Goal: Transaction & Acquisition: Download file/media

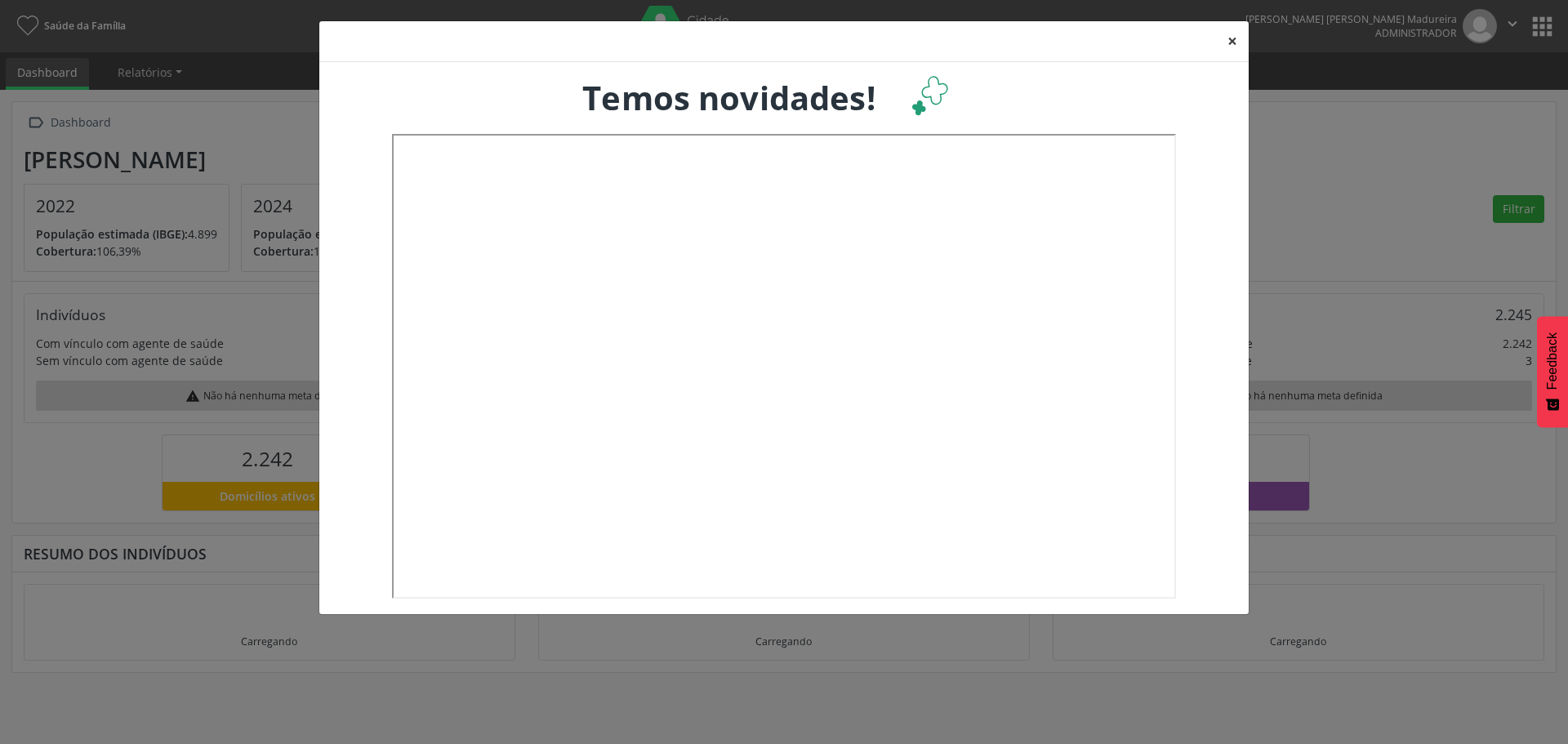
click at [1236, 38] on button "×" at bounding box center [1233, 41] width 32 height 40
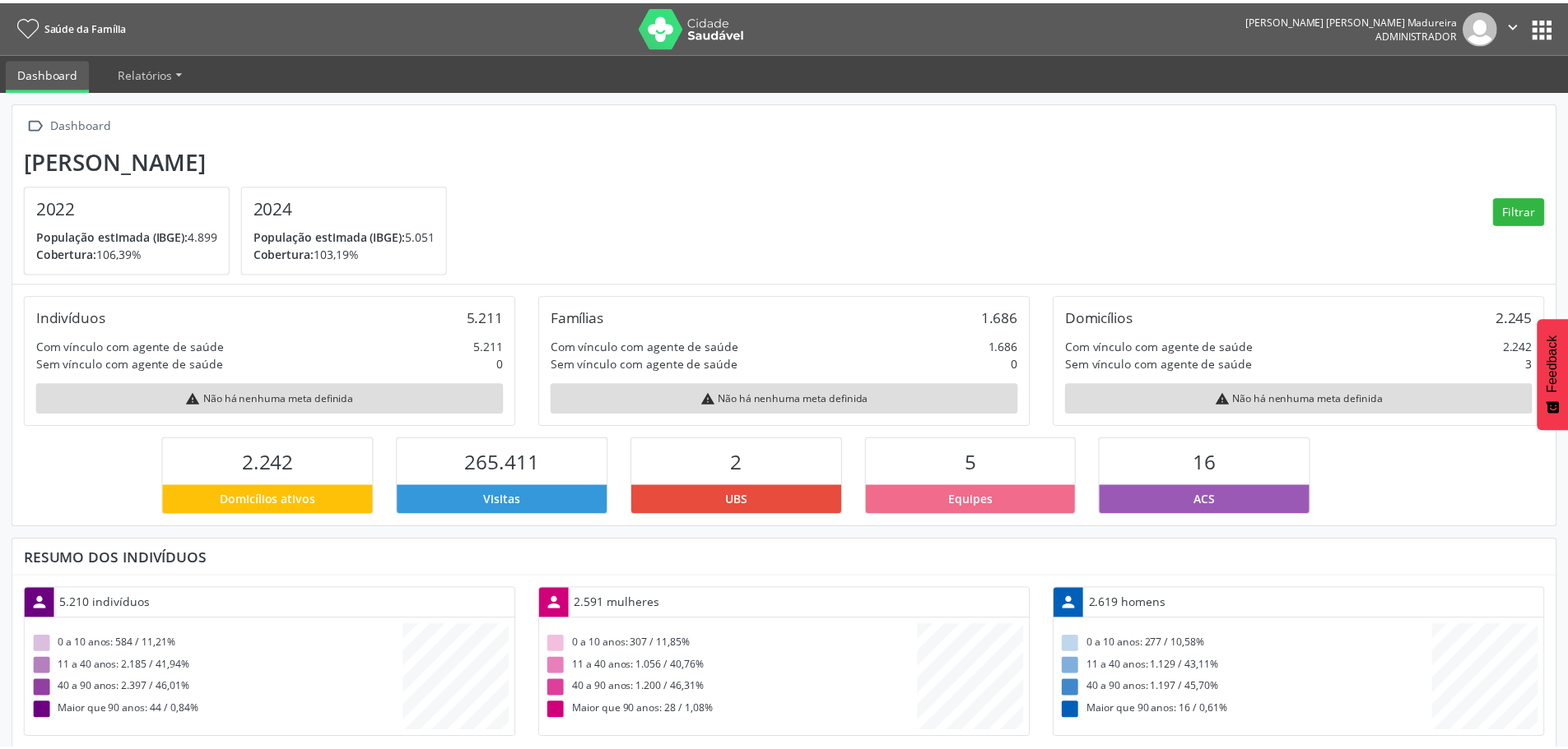
scroll to position [273, 514]
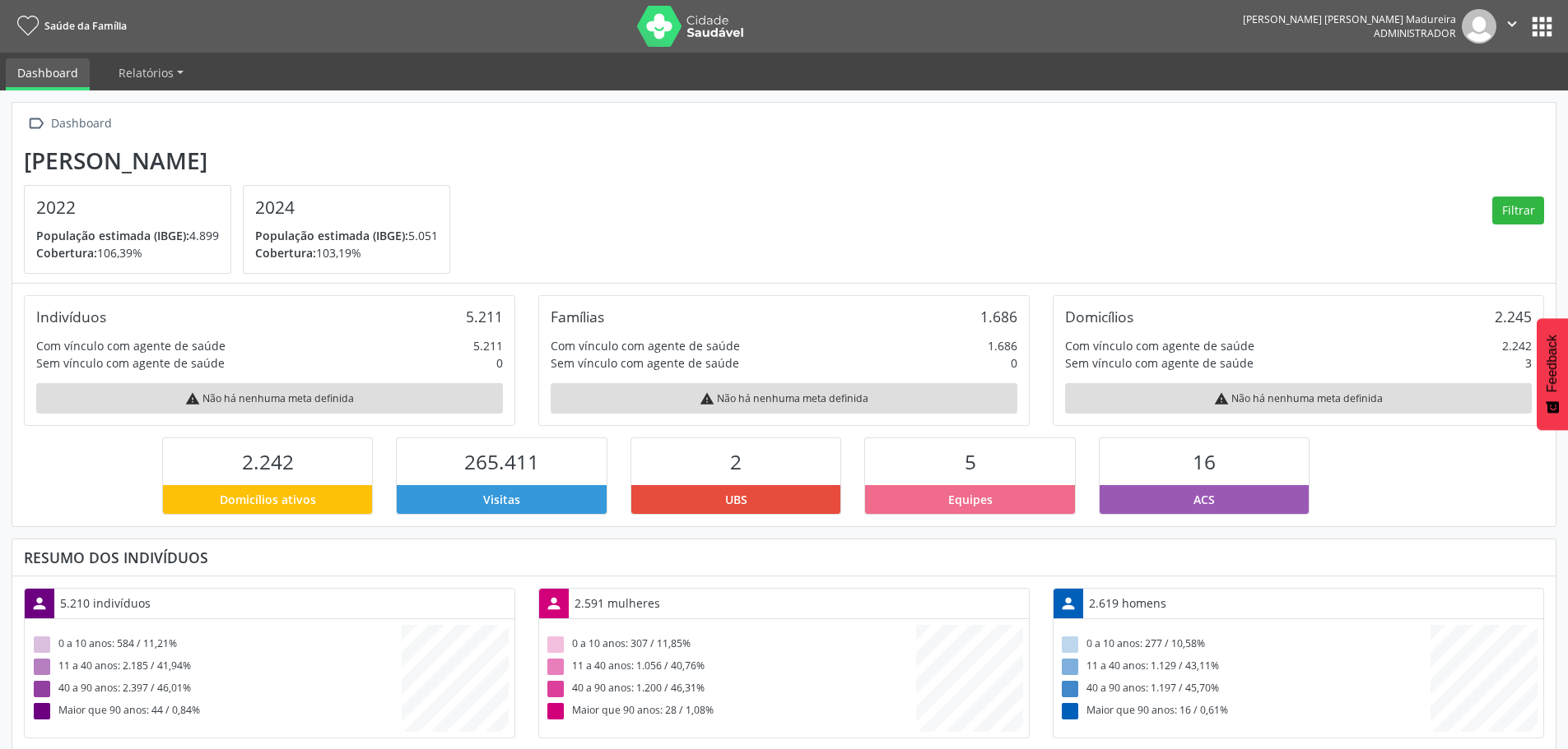
click at [1541, 28] on button "apps" at bounding box center [1542, 27] width 29 height 29
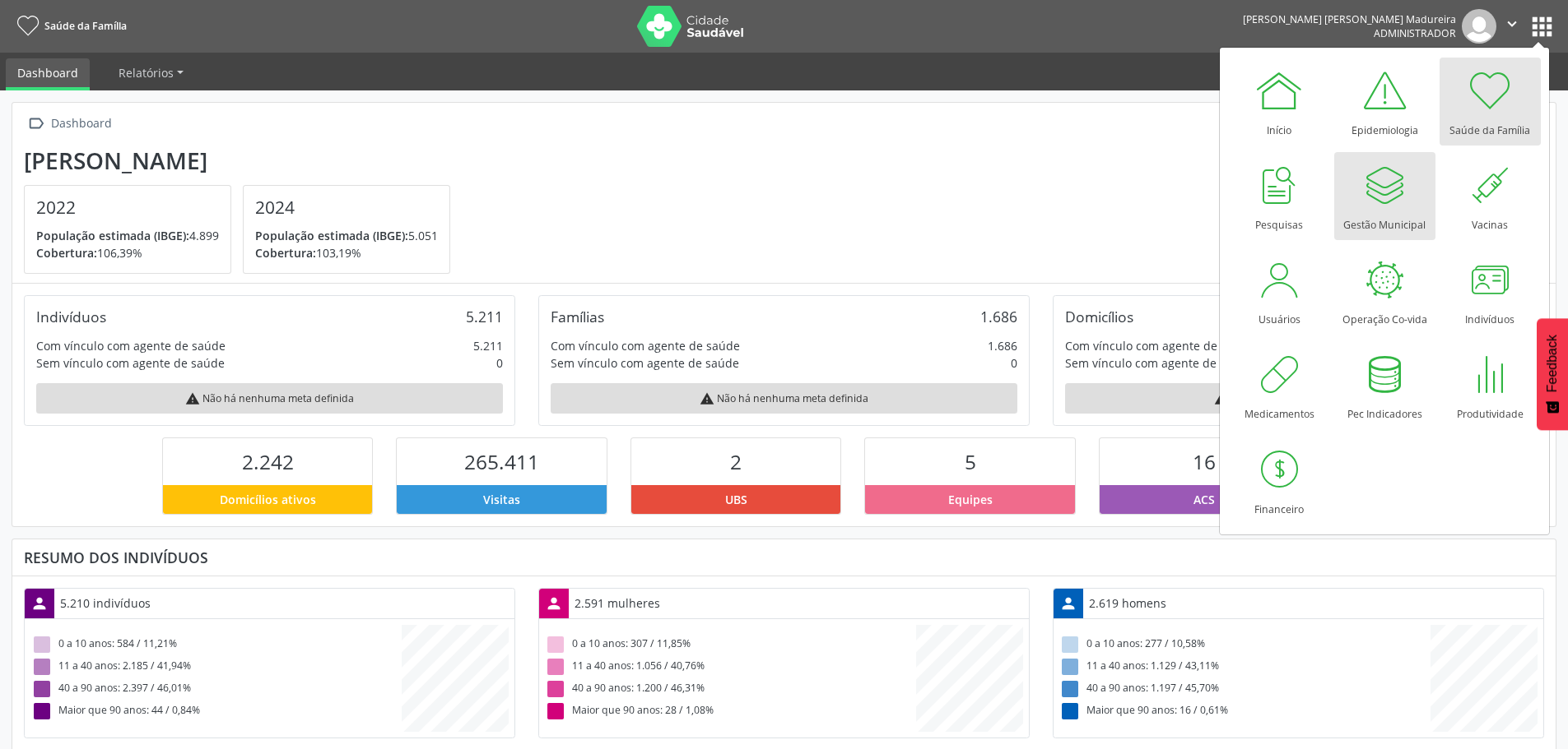
click at [1367, 203] on div at bounding box center [1384, 185] width 49 height 49
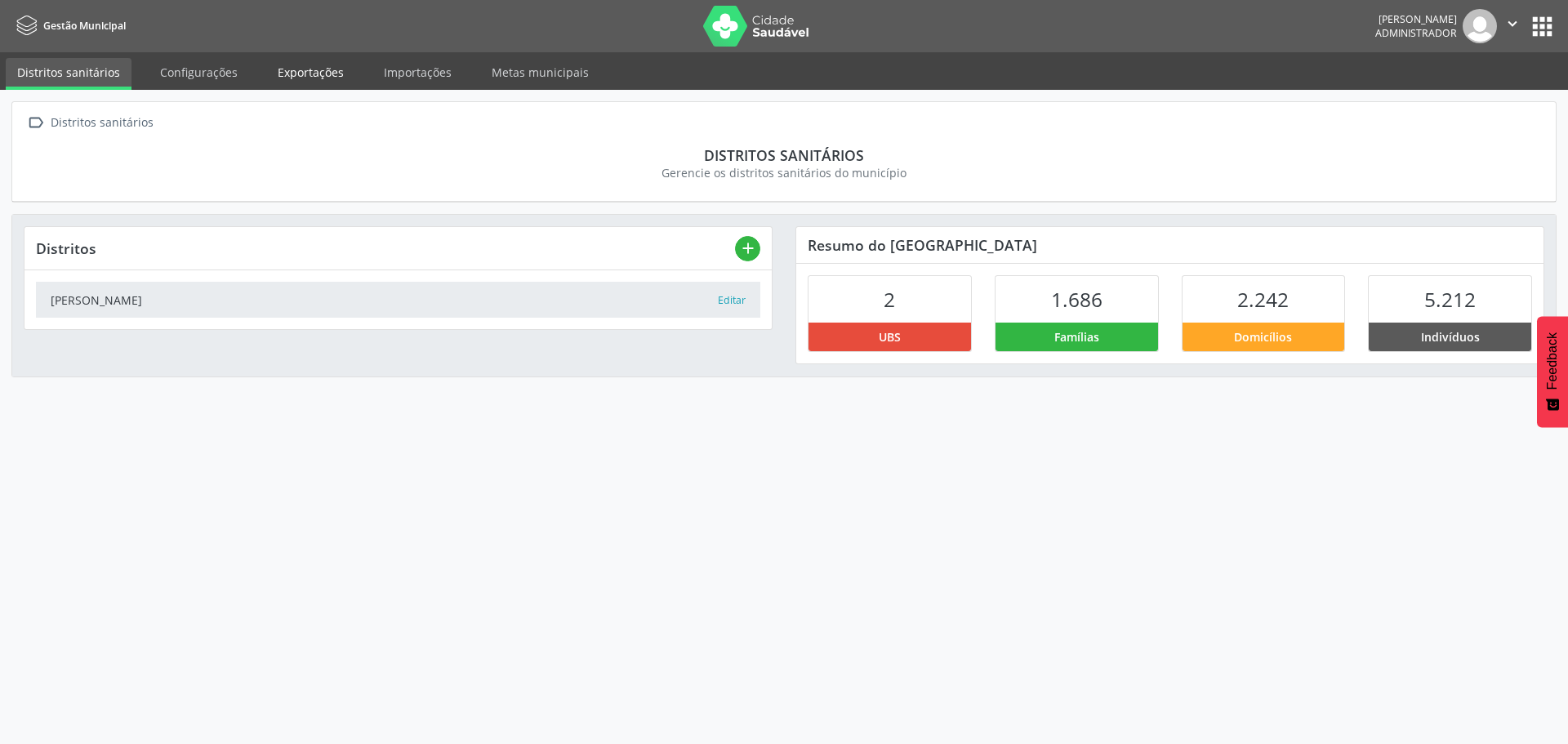
click at [303, 70] on link "Exportações" at bounding box center [310, 72] width 89 height 29
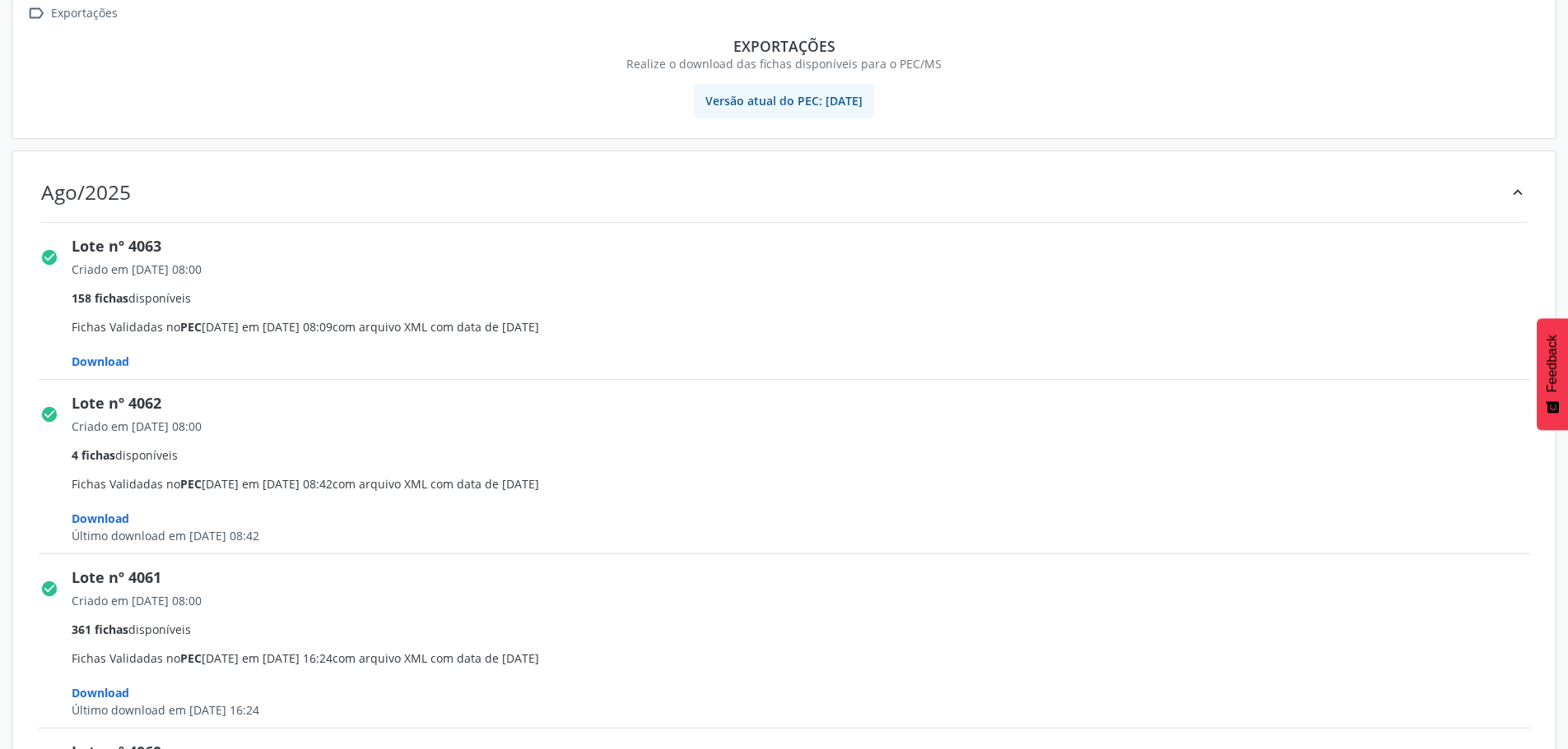
scroll to position [164, 0]
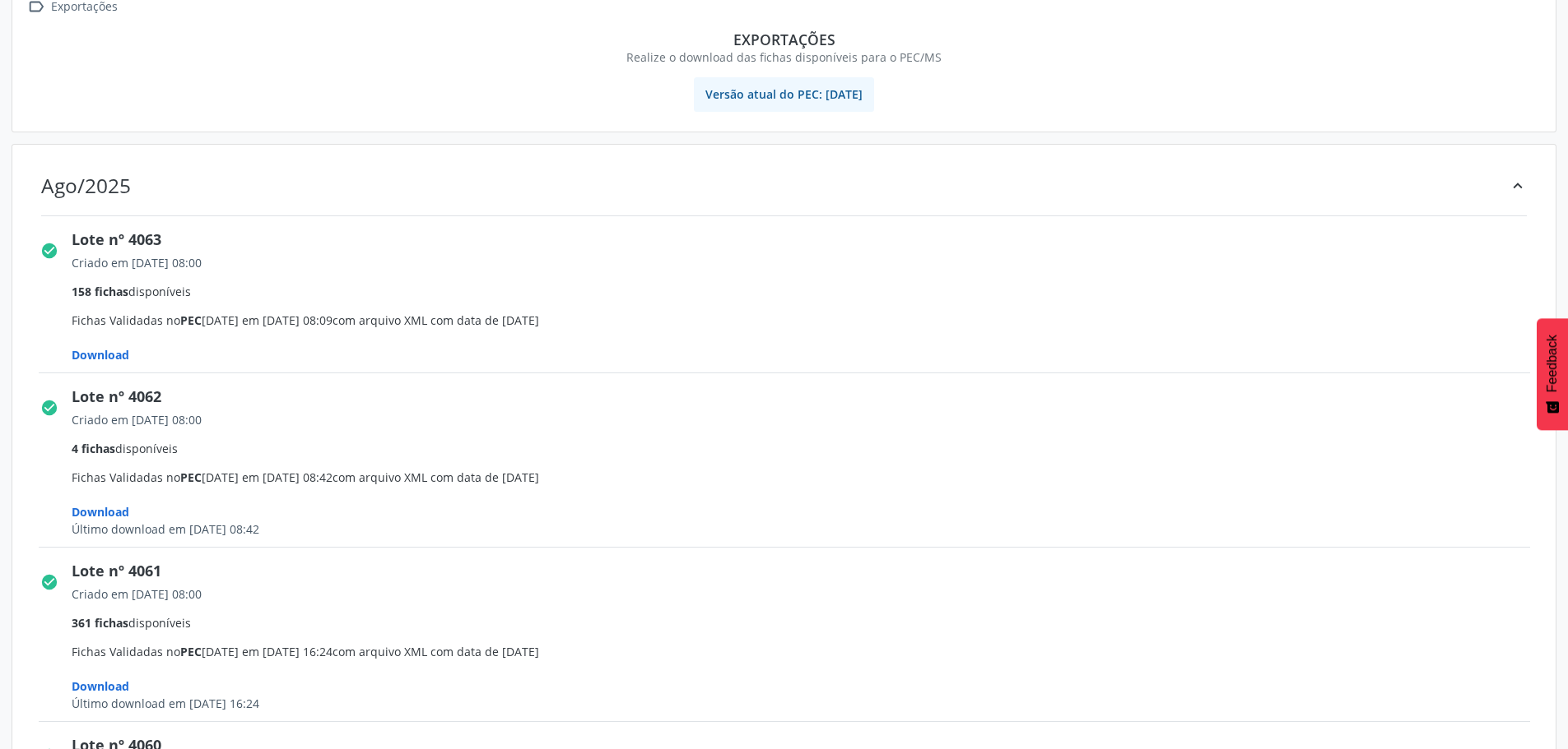
click at [104, 351] on span "Download" at bounding box center [100, 354] width 57 height 15
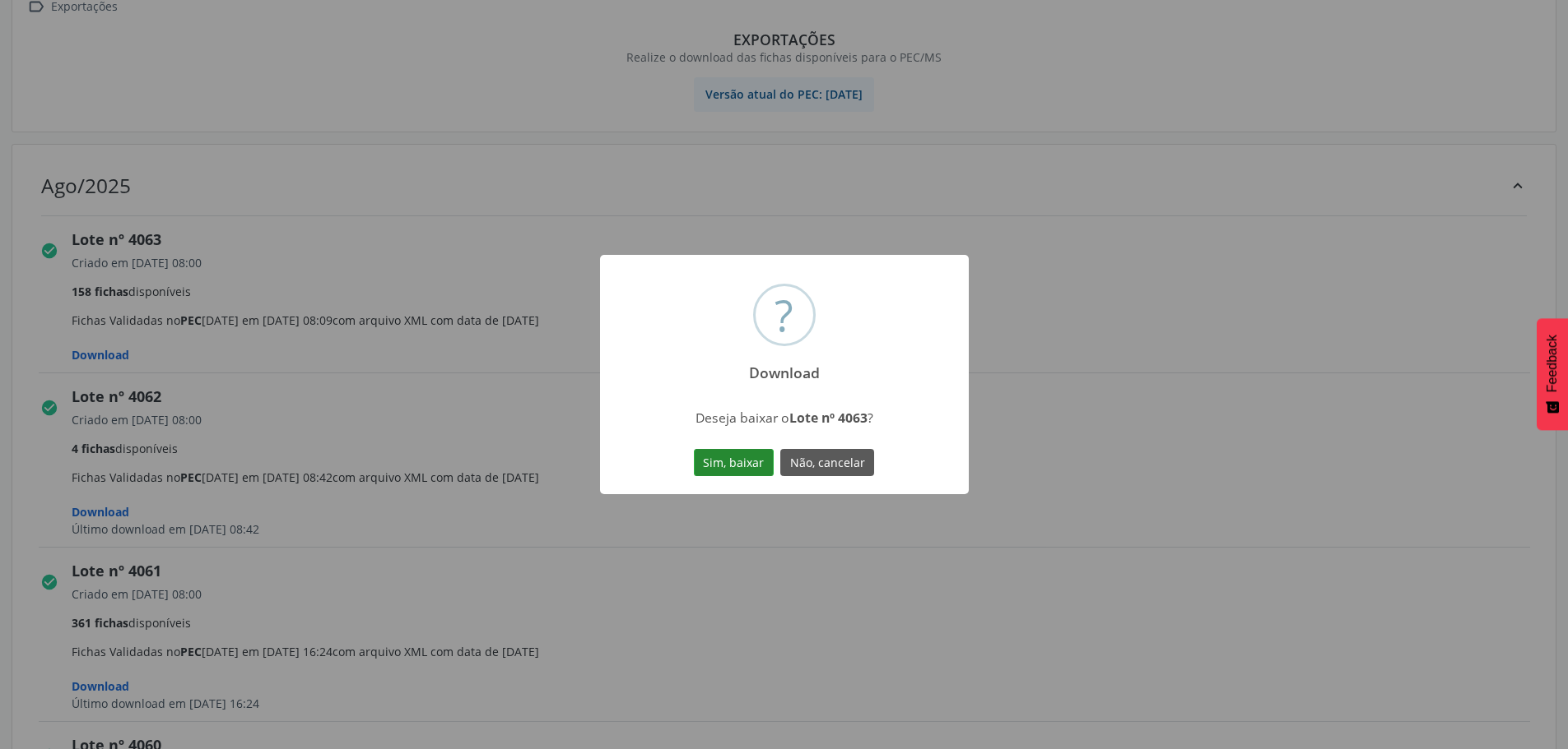
click at [731, 467] on button "Sim, baixar" at bounding box center [734, 463] width 80 height 28
